Goal: Transaction & Acquisition: Download file/media

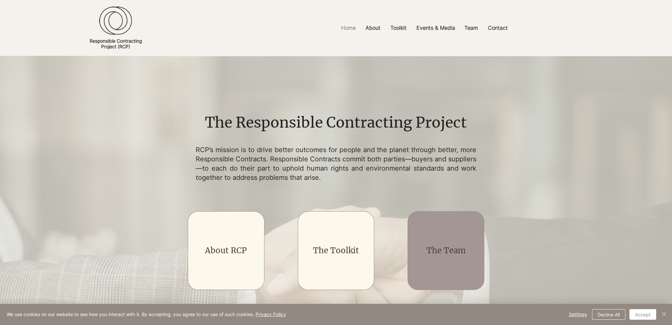
drag, startPoint x: 439, startPoint y: 250, endPoint x: 420, endPoint y: 258, distance: 19.9
click at [439, 250] on link "The Team" at bounding box center [445, 250] width 39 height 10
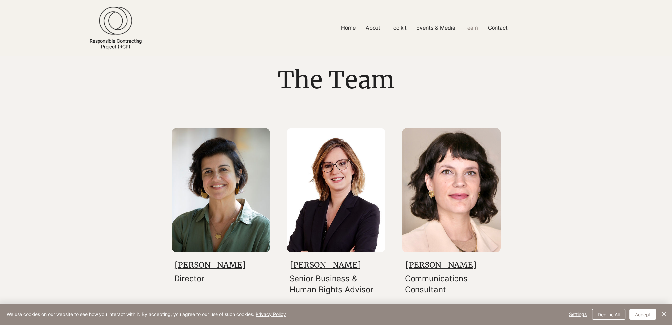
scroll to position [33, 0]
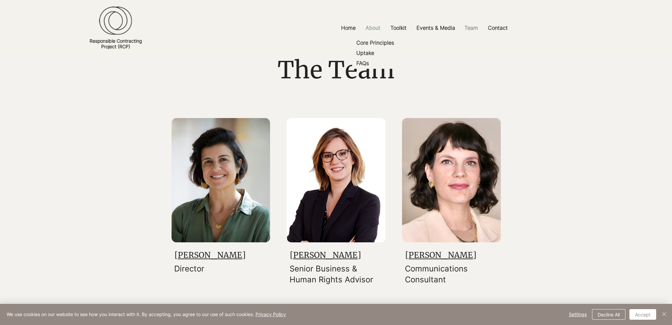
click at [373, 26] on p "About" at bounding box center [372, 27] width 21 height 15
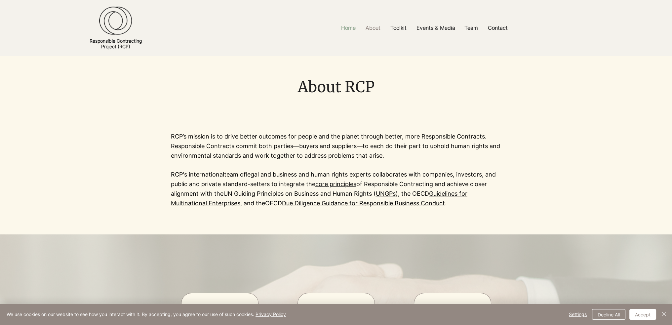
click at [351, 27] on p "Home" at bounding box center [348, 27] width 21 height 15
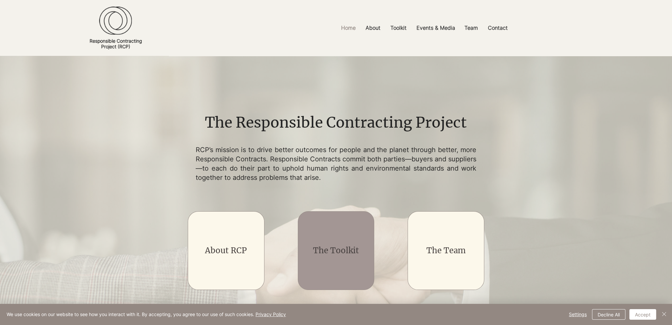
click at [343, 248] on link "The Toolkit" at bounding box center [336, 250] width 46 height 10
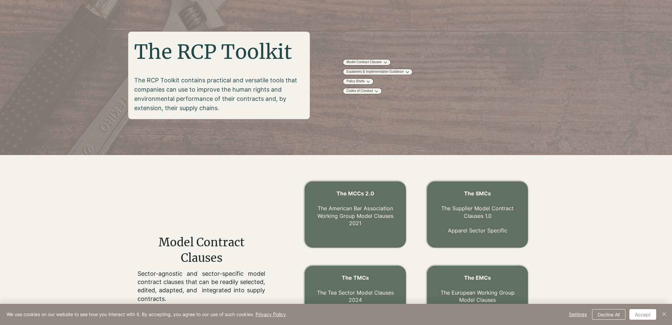
scroll to position [66, 0]
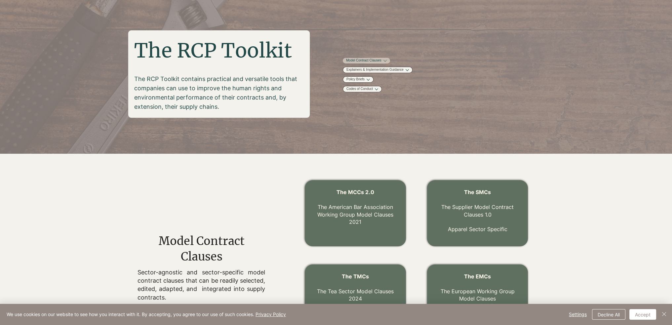
click at [381, 58] on link "Model Contract Clauses" at bounding box center [363, 60] width 35 height 5
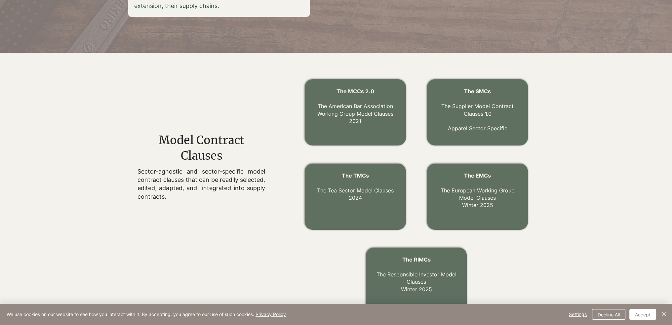
scroll to position [200, 0]
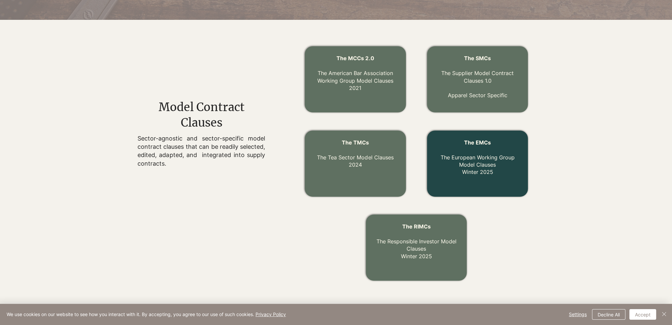
click at [486, 156] on link "The EMCs The European Working Group Model Clauses Winter 2025" at bounding box center [477, 157] width 74 height 36
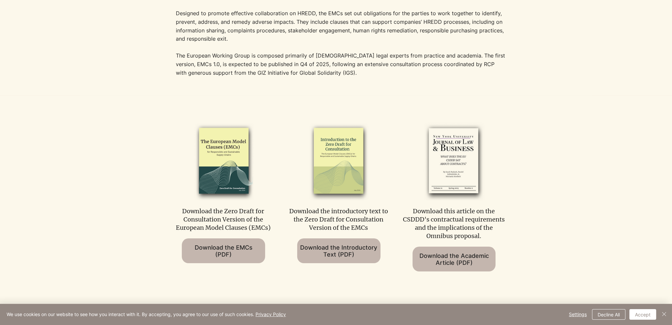
scroll to position [297, 0]
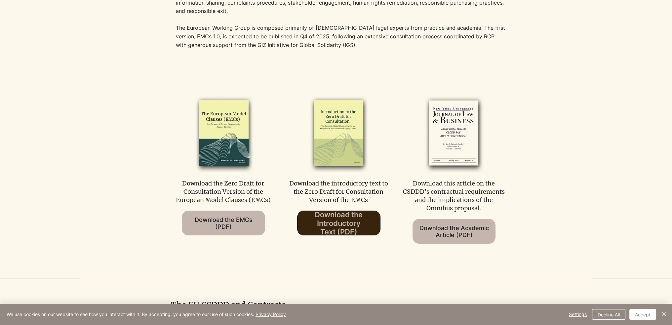
click at [338, 219] on span "Download the Introductory Text (PDF)" at bounding box center [338, 223] width 82 height 26
click at [330, 161] on img at bounding box center [338, 133] width 90 height 79
